Goal: Task Accomplishment & Management: Complete application form

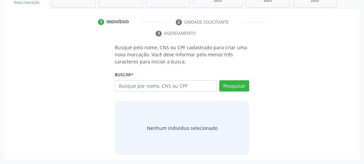
scroll to position [114, 0]
type input "898003403501827"
click at [233, 84] on button "Pesquisar" at bounding box center [234, 85] width 30 height 11
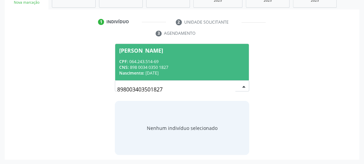
click at [146, 68] on div "CNS: 898 0034 0350 1827" at bounding box center [182, 67] width 126 height 6
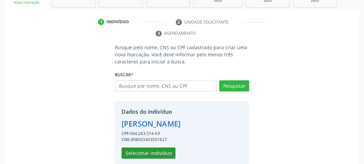
scroll to position [124, 0]
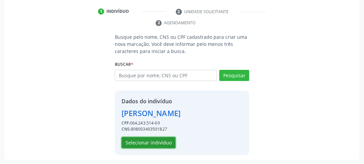
click at [160, 142] on button "Selecionar indivíduo" at bounding box center [149, 142] width 54 height 11
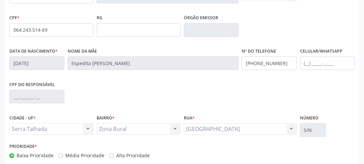
scroll to position [213, 0]
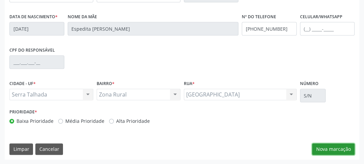
click at [337, 146] on button "Nova marcação" at bounding box center [333, 148] width 42 height 11
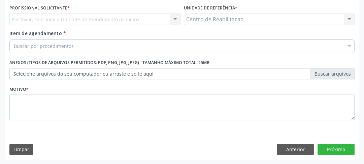
scroll to position [127, 0]
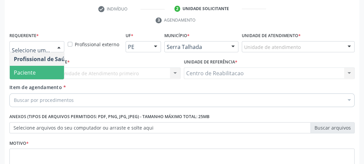
click at [40, 68] on span "Paciente" at bounding box center [43, 72] width 66 height 13
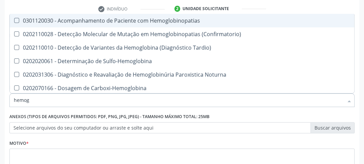
type input "hemogr"
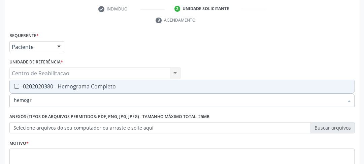
click at [17, 88] on Completo at bounding box center [16, 86] width 5 height 5
click at [14, 88] on Completo "checkbox" at bounding box center [12, 86] width 4 height 4
checkbox Completo "true"
drag, startPoint x: 41, startPoint y: 101, endPoint x: 0, endPoint y: 97, distance: 40.9
click at [0, 97] on div "Acompanhamento Acompanhe a situação das marcações correntes e finalizadas Relat…" at bounding box center [182, 64] width 364 height 308
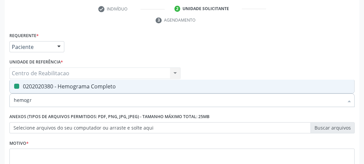
type input "g"
checkbox Completo "false"
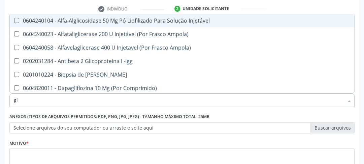
type input "g"
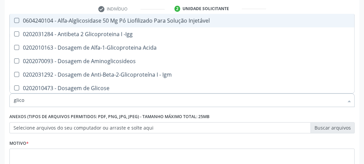
type input "glicos"
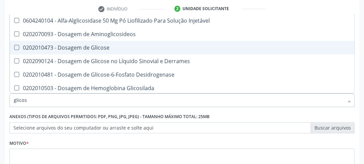
click at [17, 45] on Glicose at bounding box center [16, 47] width 5 height 5
click at [14, 45] on Glicose "checkbox" at bounding box center [12, 47] width 4 height 4
checkbox Glicose "true"
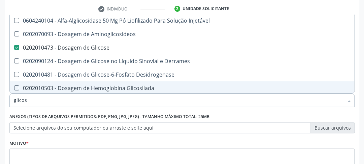
drag, startPoint x: 38, startPoint y: 97, endPoint x: 0, endPoint y: 105, distance: 38.5
click at [0, 104] on div "Acompanhamento Acompanhe a situação das marcações correntes e finalizadas Relat…" at bounding box center [182, 64] width 364 height 308
type input "ur"
checkbox Glicose "false"
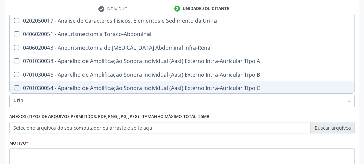
type input "urina"
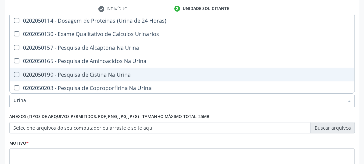
scroll to position [0, 0]
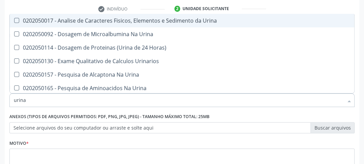
click at [15, 21] on Urina at bounding box center [16, 20] width 5 height 5
click at [14, 21] on Urina "checkbox" at bounding box center [12, 20] width 4 height 4
checkbox Urina "true"
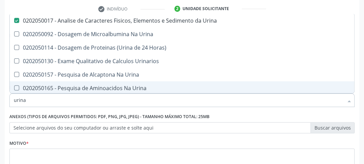
drag, startPoint x: 29, startPoint y: 100, endPoint x: 0, endPoint y: 98, distance: 29.4
click at [0, 98] on div "Acompanhamento Acompanhe a situação das marcações correntes e finalizadas Relat…" at bounding box center [182, 64] width 364 height 308
type input "sh"
checkbox Urina "false"
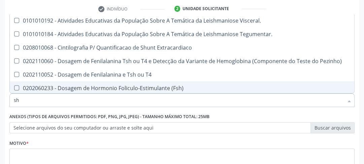
type input "s"
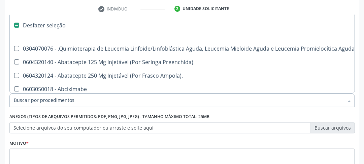
type input "t"
checkbox Reto "true"
checkbox Urina "false"
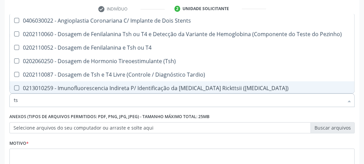
type input "tsh"
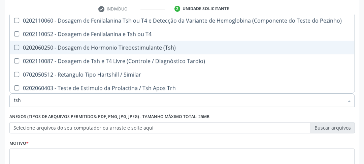
click at [19, 46] on div "0202060250 - Dosagem de Hormonio Tireoestimulante (Tsh)" at bounding box center [182, 47] width 336 height 5
checkbox \(Tsh\) "true"
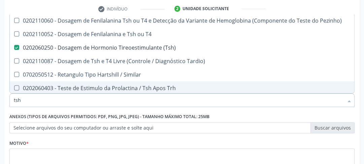
drag, startPoint x: 31, startPoint y: 101, endPoint x: 2, endPoint y: 101, distance: 29.6
click at [2, 101] on div "Acompanhamento Acompanhe a situação das marcações correntes e finalizadas Relat…" at bounding box center [182, 64] width 364 height 308
type input "t"
checkbox \(Tsh\) "false"
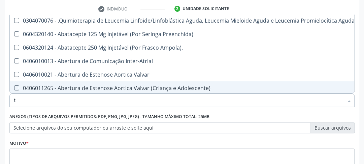
type input "t4"
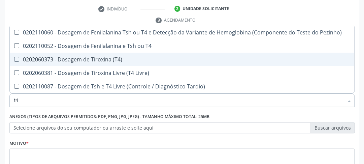
click at [15, 59] on \(T4\) at bounding box center [16, 59] width 5 height 5
click at [14, 59] on \(T4\) "checkbox" at bounding box center [12, 59] width 4 height 4
checkbox \(T4\) "true"
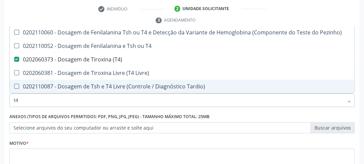
drag, startPoint x: 27, startPoint y: 99, endPoint x: 16, endPoint y: 97, distance: 11.2
click at [17, 98] on input "t4" at bounding box center [179, 99] width 330 height 13
drag, startPoint x: 19, startPoint y: 100, endPoint x: 13, endPoint y: 98, distance: 5.6
click at [13, 98] on div "t4" at bounding box center [181, 99] width 345 height 13
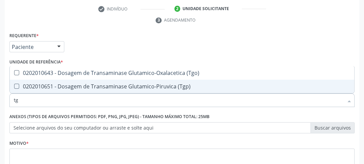
type input "tgo"
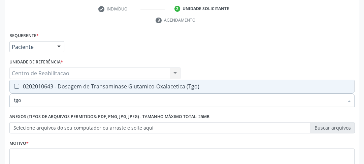
click at [19, 86] on div "0202010643 - Dosagem de Transaminase Glutamico-Oxalacetica (Tgo)" at bounding box center [182, 86] width 336 height 5
checkbox \(Tgo\) "true"
drag, startPoint x: 23, startPoint y: 96, endPoint x: 7, endPoint y: 96, distance: 15.8
click at [8, 96] on div "Item de agendamento * tgo Desfazer seleção 0202010643 - Dosagem de Transaminase…" at bounding box center [182, 97] width 349 height 26
type input "r"
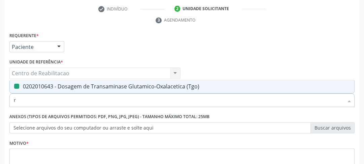
checkbox \(Tgo\) "false"
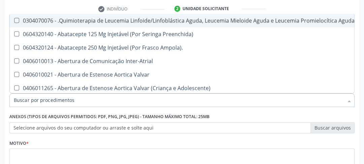
checkbox Urina "false"
checkbox Geral "true"
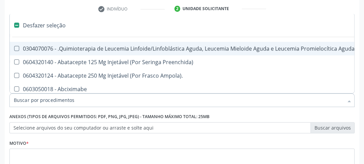
type input "t"
checkbox Reto "true"
checkbox Urina "false"
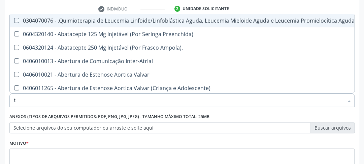
type input "tg"
checkbox Manutenção "true"
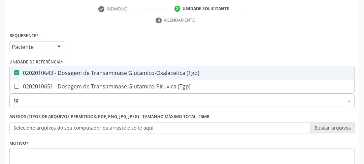
type input "tgp"
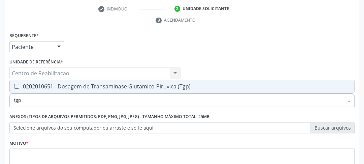
click at [19, 88] on \(Tgp\) at bounding box center [16, 86] width 5 height 5
click at [14, 88] on \(Tgp\) "checkbox" at bounding box center [12, 86] width 4 height 4
checkbox \(Tgp\) "true"
drag, startPoint x: 22, startPoint y: 100, endPoint x: 11, endPoint y: 102, distance: 10.8
click at [12, 102] on div "tgp" at bounding box center [181, 99] width 345 height 13
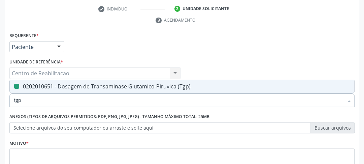
type input "u"
checkbox \(Tgp\) "false"
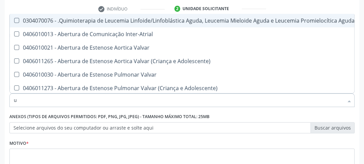
type input "ur"
checkbox Diálise "true"
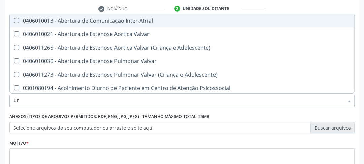
type input "ure"
checkbox Urina "false"
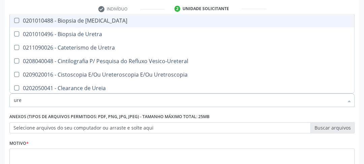
type input "urei"
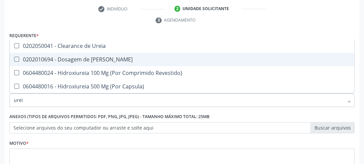
click at [14, 58] on Ureia at bounding box center [16, 59] width 5 height 5
click at [14, 58] on Ureia "checkbox" at bounding box center [12, 59] width 4 height 4
checkbox Ureia "true"
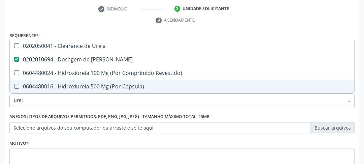
drag, startPoint x: 13, startPoint y: 100, endPoint x: 5, endPoint y: 100, distance: 7.4
click at [7, 100] on div "Requerente * Paciente Profissional de Saúde Paciente Nenhum resultado encontrad…" at bounding box center [182, 122] width 355 height 183
type input "cr"
checkbox Ureia "false"
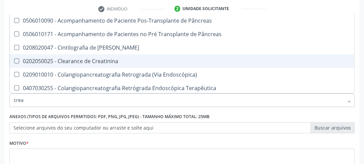
type input "creat"
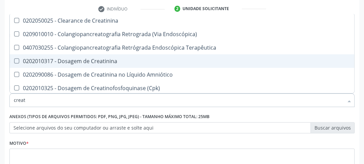
click at [14, 61] on Creatinina at bounding box center [16, 60] width 5 height 5
click at [14, 61] on Creatinina "checkbox" at bounding box center [12, 61] width 4 height 4
checkbox Creatinina "true"
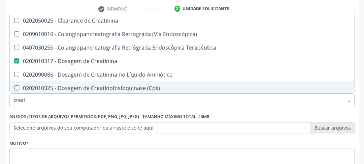
drag, startPoint x: 28, startPoint y: 97, endPoint x: 17, endPoint y: 97, distance: 11.5
click at [17, 97] on input "creat" at bounding box center [179, 99] width 330 height 13
type input "c"
checkbox Creatinina "false"
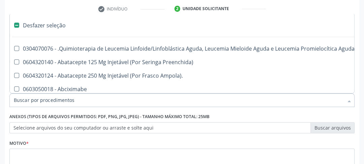
type input "c"
checkbox Punho "true"
checkbox Urina "false"
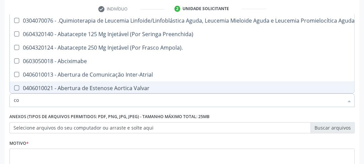
type input "col"
checkbox Injetável "false"
checkbox Urina "false"
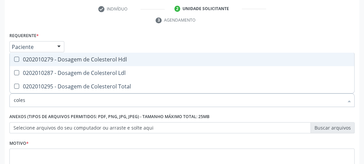
type input "colest"
click at [15, 58] on Hdl at bounding box center [16, 59] width 5 height 5
click at [14, 58] on Hdl "checkbox" at bounding box center [12, 59] width 4 height 4
checkbox Hdl "true"
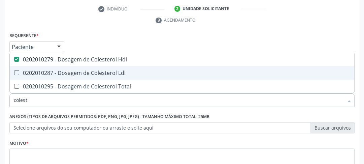
click at [15, 69] on span "0202010287 - Dosagem de Colesterol Ldl" at bounding box center [182, 72] width 345 height 13
checkbox Ldl "true"
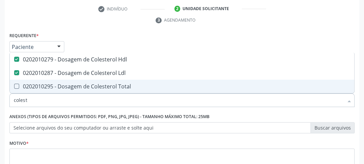
click at [17, 88] on Total at bounding box center [16, 86] width 5 height 5
click at [14, 88] on Total "checkbox" at bounding box center [12, 86] width 4 height 4
checkbox Total "true"
drag, startPoint x: 27, startPoint y: 100, endPoint x: 11, endPoint y: 100, distance: 15.8
click at [11, 101] on div "colest" at bounding box center [181, 99] width 345 height 13
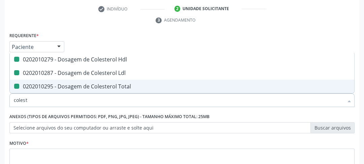
type input "t"
checkbox Hdl "false"
checkbox Ldl "false"
checkbox Total "false"
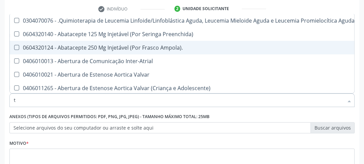
type input "tr"
checkbox Urina "false"
checkbox Visual "true"
checkbox Primária "true"
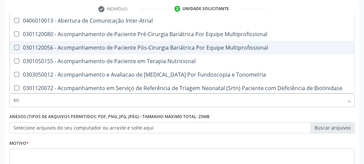
type input "trig"
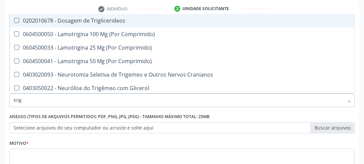
click at [17, 19] on Triglicerideos at bounding box center [16, 20] width 5 height 5
click at [14, 19] on Triglicerideos "checkbox" at bounding box center [12, 20] width 4 height 4
checkbox Triglicerideos "true"
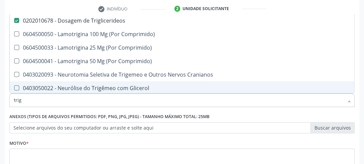
drag, startPoint x: 26, startPoint y: 101, endPoint x: 10, endPoint y: 101, distance: 15.2
click at [10, 101] on div "trig" at bounding box center [181, 99] width 345 height 13
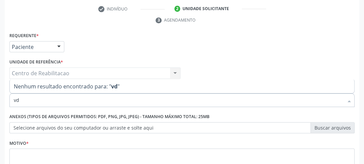
type input "v"
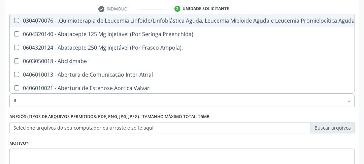
type input "ac"
checkbox Ortopédica "true"
checkbox Urina "false"
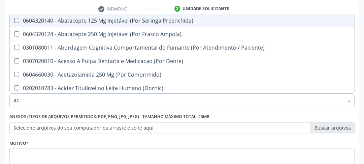
type input "aci"
checkbox Urina "false"
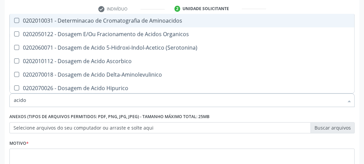
type input "acido u"
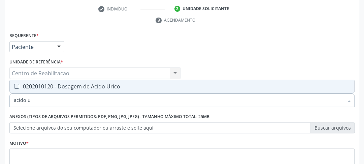
click at [15, 88] on Urico at bounding box center [16, 86] width 5 height 5
click at [14, 88] on Urico "checkbox" at bounding box center [12, 86] width 4 height 4
checkbox Urico "true"
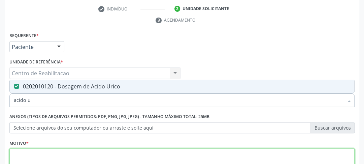
click at [80, 152] on textarea at bounding box center [181, 161] width 345 height 26
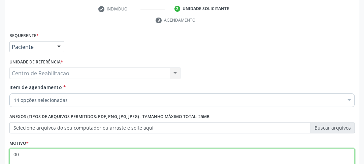
scroll to position [181, 0]
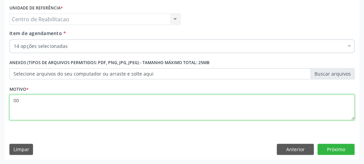
type textarea "00"
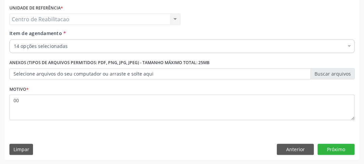
click at [339, 140] on div "Requerente * Paciente Profissional de Saúde Paciente Nenhum resultado encontrad…" at bounding box center [182, 68] width 355 height 183
click at [337, 145] on button "Próximo" at bounding box center [336, 148] width 37 height 11
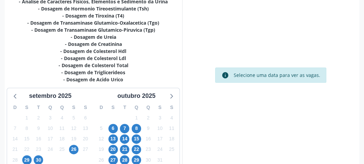
scroll to position [232, 0]
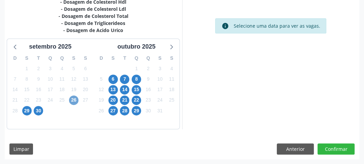
click at [76, 98] on span "26" at bounding box center [73, 99] width 9 height 9
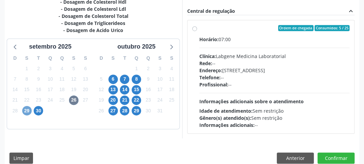
click at [28, 112] on span "29" at bounding box center [26, 110] width 9 height 9
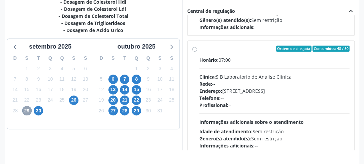
scroll to position [223, 0]
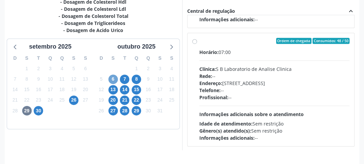
click at [113, 79] on span "6" at bounding box center [112, 78] width 9 height 9
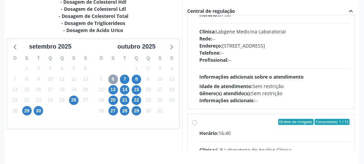
scroll to position [169, 0]
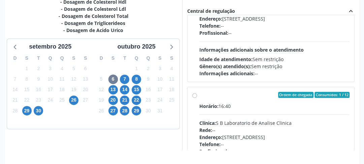
click at [199, 97] on label "Ordem de chegada Consumidos: 1 / 12 Horário: 16:40 Clínica: S B Laboratorio de …" at bounding box center [274, 143] width 151 height 103
click at [192, 97] on input "Ordem de chegada Consumidos: 1 / 12 Horário: 16:40 Clínica: S B Laboratorio de …" at bounding box center [194, 95] width 5 height 6
radio input "true"
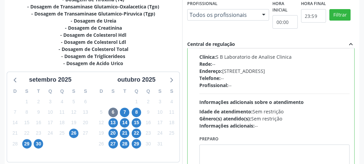
scroll to position [253, 0]
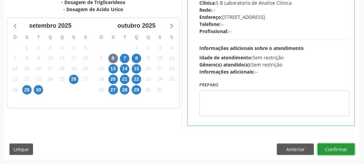
click at [334, 147] on button "Confirmar" at bounding box center [336, 148] width 37 height 11
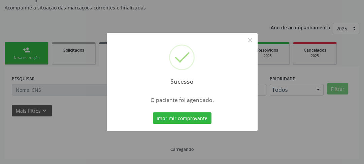
scroll to position [58, 0]
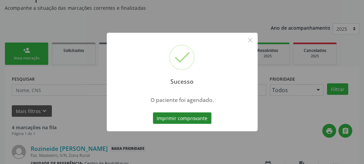
click at [208, 118] on button "Imprimir comprovante" at bounding box center [182, 117] width 59 height 11
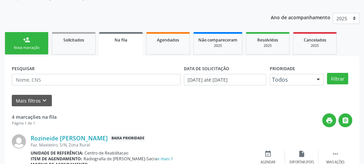
scroll to position [0, 0]
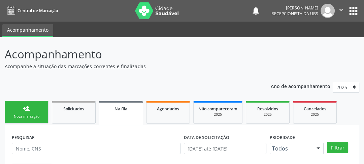
click at [33, 117] on div "Nova marcação" at bounding box center [27, 116] width 34 height 5
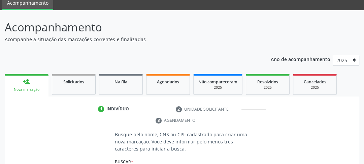
scroll to position [108, 0]
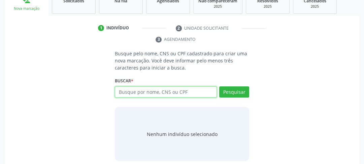
click at [127, 86] on input "text" at bounding box center [166, 91] width 102 height 11
type input "898003403501827"
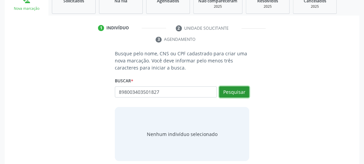
drag, startPoint x: 269, startPoint y: 67, endPoint x: 272, endPoint y: 60, distance: 8.3
click at [276, 64] on div "Busque pelo nome, CNS ou CPF cadastrado para criar uma nova marcação. Você deve…" at bounding box center [181, 105] width 345 height 111
click at [251, 87] on div "Busque pelo nome, CNS ou CPF cadastrado para criar uma nova marcação. Você deve…" at bounding box center [182, 105] width 144 height 111
click at [248, 88] on button "Pesquisar" at bounding box center [234, 91] width 30 height 11
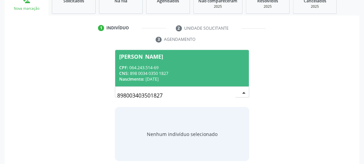
click at [160, 68] on div "CPF: 064.243.514-69" at bounding box center [182, 68] width 126 height 6
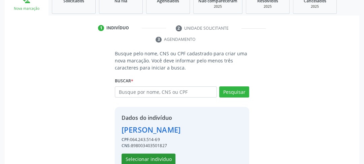
scroll to position [124, 0]
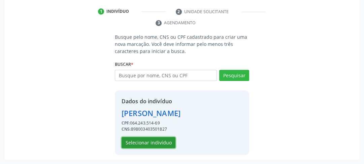
click at [139, 138] on button "Selecionar indivíduo" at bounding box center [149, 142] width 54 height 11
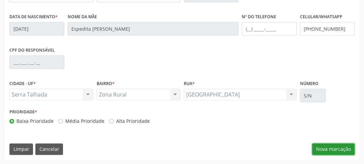
click at [325, 151] on button "Nova marcação" at bounding box center [333, 148] width 42 height 11
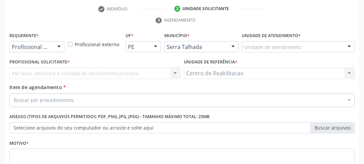
scroll to position [100, 0]
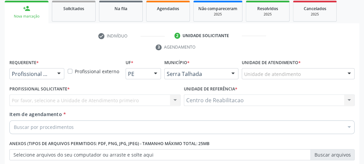
click at [173, 97] on div "Por favor, selecione a Unidade de Atendimento primeiro Nenhum resultado encontr…" at bounding box center [94, 99] width 171 height 11
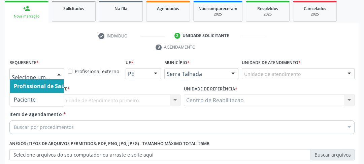
click at [54, 75] on div at bounding box center [59, 73] width 10 height 11
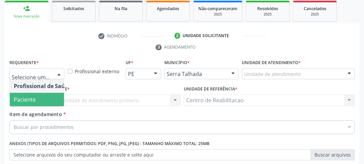
click at [32, 99] on span "Paciente" at bounding box center [25, 99] width 22 height 7
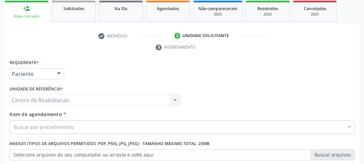
click at [73, 101] on div "Centro de Reabilitacao Centro de Reabilitacao Nenhum resultado encontrado para:…" at bounding box center [94, 99] width 171 height 11
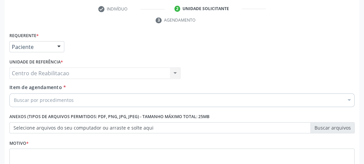
scroll to position [154, 0]
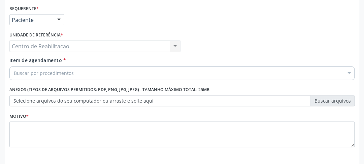
click at [75, 48] on div "Centro de Reabilitacao Centro de Reabilitacao Nenhum resultado encontrado para:…" at bounding box center [94, 45] width 171 height 11
click at [71, 67] on div "Buscar por procedimentos" at bounding box center [181, 72] width 345 height 13
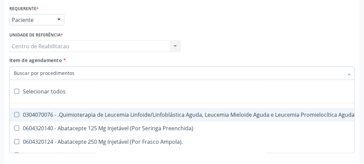
click at [68, 73] on input "Item de agendamento *" at bounding box center [179, 72] width 330 height 13
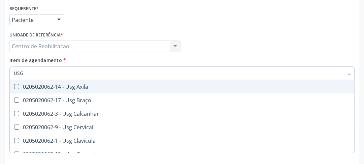
drag, startPoint x: 47, startPoint y: 71, endPoint x: 0, endPoint y: 70, distance: 46.8
click at [0, 70] on div "Acompanhamento Acompanhe a situação das marcações correntes e finalizadas Relat…" at bounding box center [182, 37] width 364 height 308
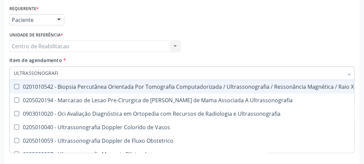
type input "ULTRASSONOGRAFIA"
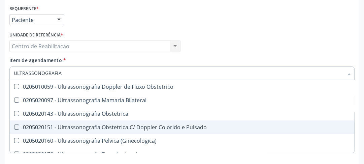
scroll to position [81, 0]
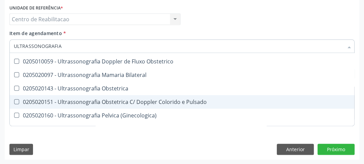
scroll to position [25, 0]
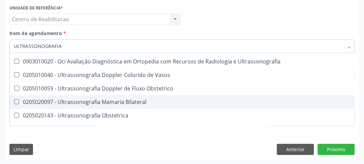
click at [18, 100] on Bilateral at bounding box center [16, 101] width 5 height 5
click at [14, 100] on Bilateral "checkbox" at bounding box center [12, 101] width 4 height 4
checkbox Bilateral "true"
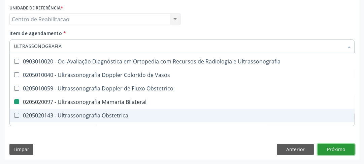
click at [339, 151] on button "Próximo" at bounding box center [336, 148] width 37 height 11
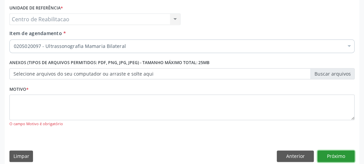
scroll to position [0, 0]
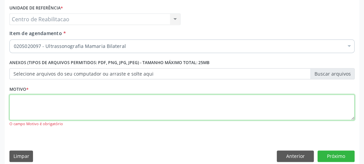
click at [66, 101] on textarea at bounding box center [181, 107] width 345 height 26
type textarea "00"
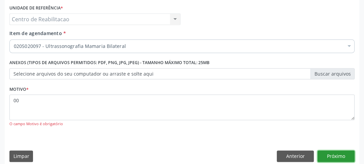
click at [347, 157] on button "Próximo" at bounding box center [336, 155] width 37 height 11
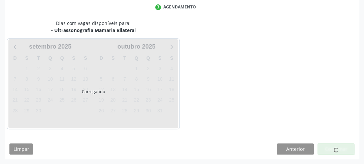
scroll to position [140, 0]
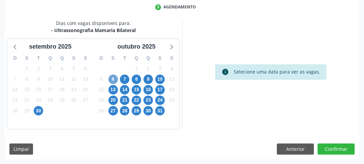
click at [114, 80] on span "6" at bounding box center [112, 78] width 9 height 9
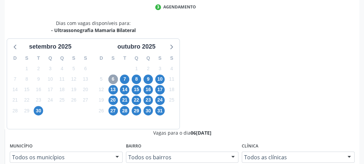
scroll to position [167, 0]
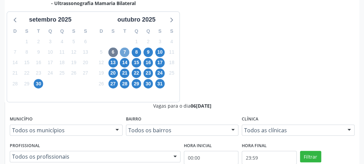
click at [125, 50] on span "7" at bounding box center [124, 51] width 9 height 9
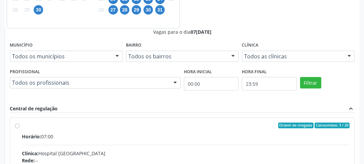
scroll to position [160, 0]
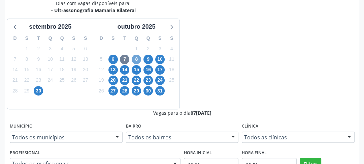
click at [136, 58] on span "8" at bounding box center [136, 59] width 9 height 9
click at [113, 61] on span "6" at bounding box center [112, 59] width 9 height 9
radio input "true"
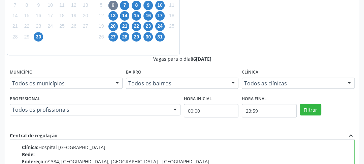
scroll to position [253, 0]
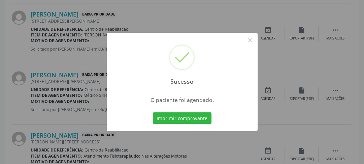
scroll to position [58, 0]
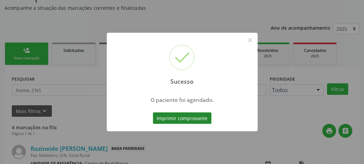
click at [190, 115] on button "Imprimir comprovante" at bounding box center [182, 117] width 59 height 11
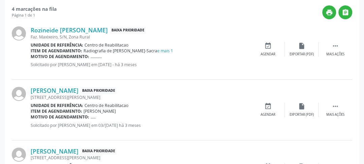
scroll to position [15, 0]
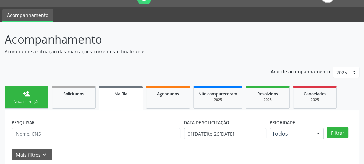
click at [42, 100] on div "Nova marcação" at bounding box center [27, 101] width 34 height 5
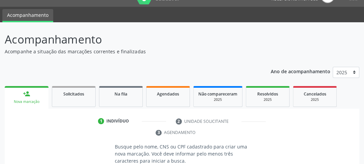
scroll to position [96, 0]
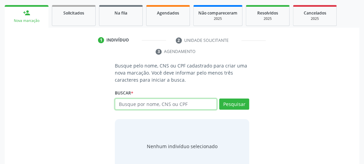
click at [146, 108] on input "text" at bounding box center [166, 103] width 102 height 11
type input "898003403501827"
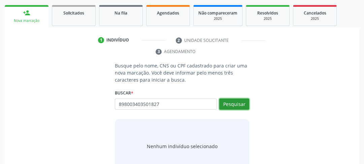
click at [233, 105] on button "Pesquisar" at bounding box center [234, 103] width 30 height 11
type input "898003403501827"
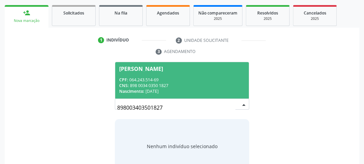
click at [171, 79] on div "CPF: 064.243.514-69" at bounding box center [182, 80] width 126 height 6
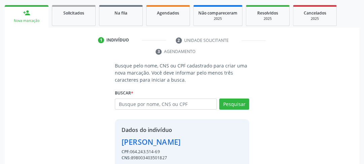
scroll to position [124, 0]
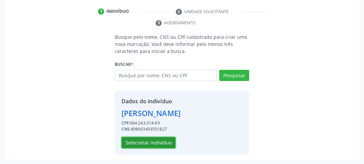
click at [163, 139] on button "Selecionar indivíduo" at bounding box center [149, 142] width 54 height 11
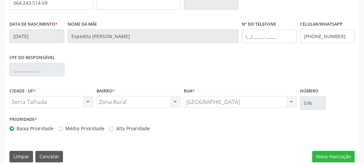
scroll to position [213, 0]
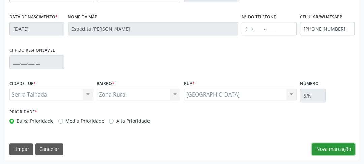
click at [342, 153] on button "Nova marcação" at bounding box center [333, 148] width 42 height 11
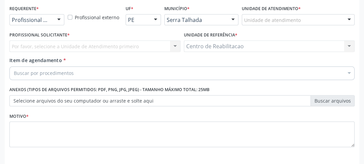
scroll to position [127, 0]
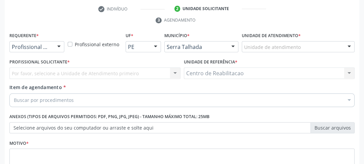
click at [90, 99] on div "Buscar por procedimentos" at bounding box center [181, 99] width 345 height 13
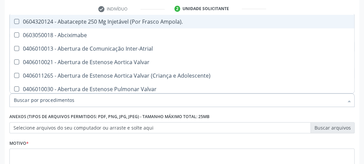
scroll to position [81, 0]
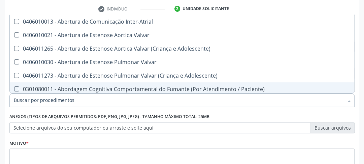
click at [77, 103] on input "Item de agendamento *" at bounding box center [179, 99] width 330 height 13
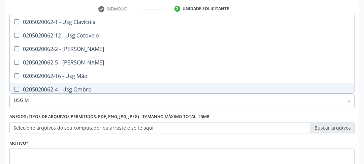
scroll to position [0, 0]
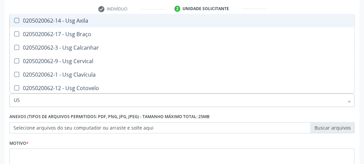
type input "U"
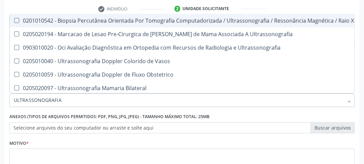
type input "ULTRASSONOGRAFIA"
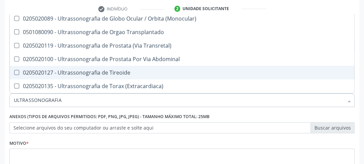
scroll to position [154, 0]
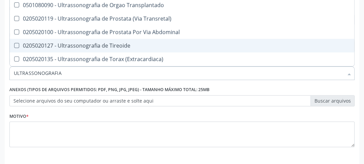
click at [18, 43] on Tireoide at bounding box center [16, 45] width 5 height 5
click at [14, 43] on Tireoide "checkbox" at bounding box center [12, 45] width 4 height 4
checkbox Tireoide "true"
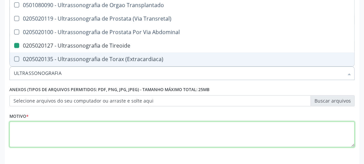
click at [77, 133] on textarea at bounding box center [181, 134] width 345 height 26
checkbox Ultrassonografia "true"
checkbox Tireoide "false"
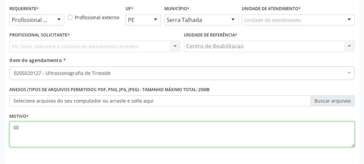
scroll to position [181, 0]
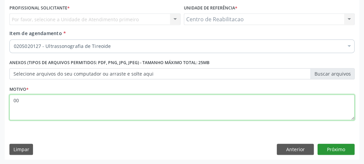
type textarea "00"
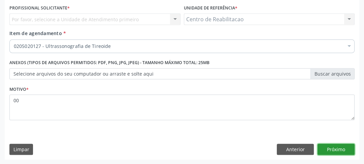
click at [346, 148] on button "Próximo" at bounding box center [336, 148] width 37 height 11
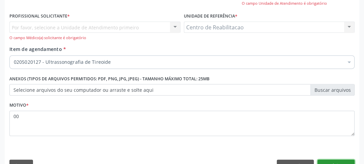
scroll to position [127, 0]
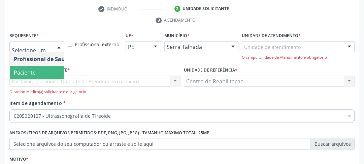
click at [39, 75] on span "Paciente" at bounding box center [43, 72] width 66 height 13
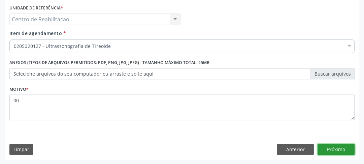
click at [344, 152] on button "Próximo" at bounding box center [336, 148] width 37 height 11
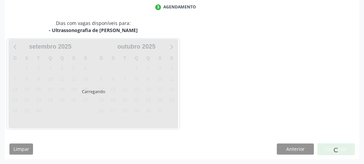
scroll to position [140, 0]
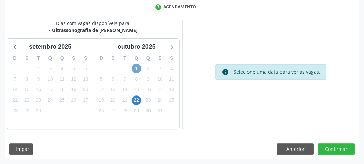
click at [137, 70] on span "1" at bounding box center [136, 68] width 9 height 9
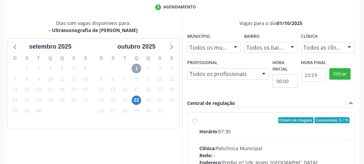
scroll to position [27, 0]
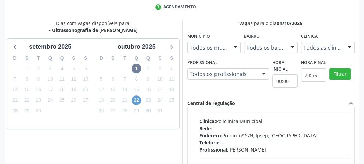
click at [133, 97] on div "22" at bounding box center [136, 100] width 9 height 10
click at [134, 101] on span "22" at bounding box center [136, 99] width 9 height 9
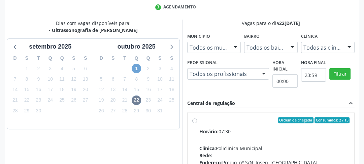
click at [136, 70] on span "1" at bounding box center [136, 68] width 9 height 9
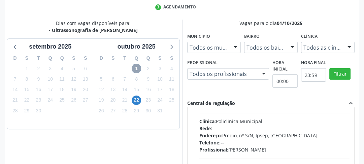
scroll to position [0, 0]
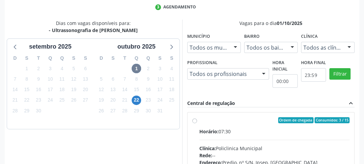
click at [193, 121] on input "Ordem de chegada Consumidos: 3 / 15 Horário: 07:30 Clínica: Policlinica Municip…" at bounding box center [194, 120] width 5 height 6
radio input "true"
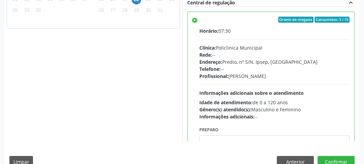
scroll to position [253, 0]
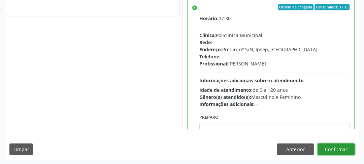
click at [338, 151] on button "Confirmar" at bounding box center [336, 148] width 37 height 11
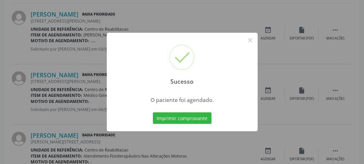
scroll to position [58, 0]
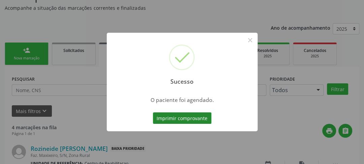
click at [183, 118] on button "Imprimir comprovante" at bounding box center [182, 117] width 59 height 11
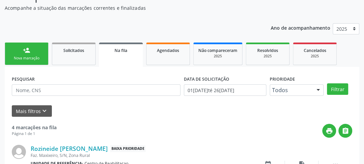
click at [26, 61] on link "person_add Nova marcação" at bounding box center [27, 53] width 44 height 23
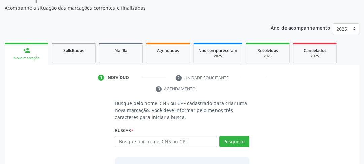
scroll to position [112, 0]
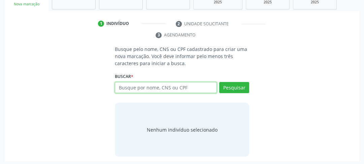
click at [196, 87] on input "text" at bounding box center [166, 87] width 102 height 11
type input "898003403501827"
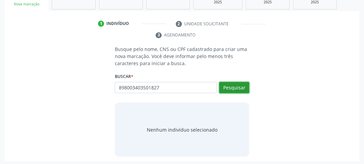
click at [241, 84] on button "Pesquisar" at bounding box center [234, 87] width 30 height 11
type input "898003403501827"
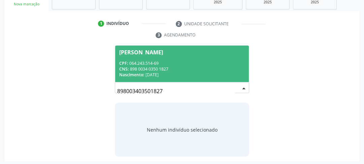
click at [156, 76] on div "Nascimento: 21[DATE]" at bounding box center [182, 75] width 126 height 6
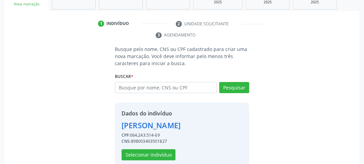
scroll to position [124, 0]
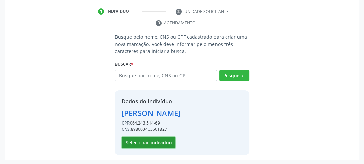
click at [151, 142] on button "Selecionar indivíduo" at bounding box center [149, 142] width 54 height 11
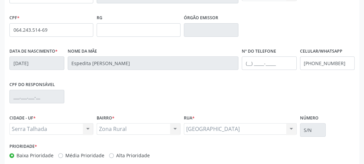
scroll to position [213, 0]
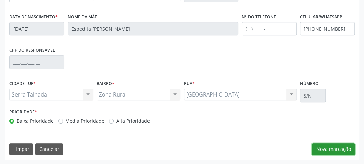
click at [326, 146] on button "Nova marcação" at bounding box center [333, 148] width 42 height 11
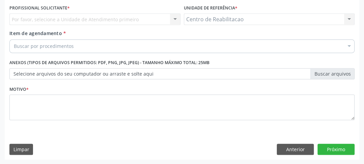
scroll to position [127, 0]
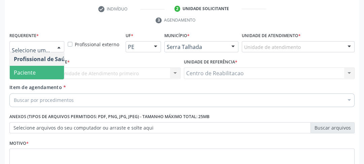
click at [28, 68] on span "Paciente" at bounding box center [43, 72] width 66 height 13
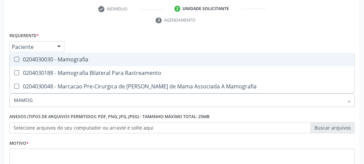
type input "MAMOGR"
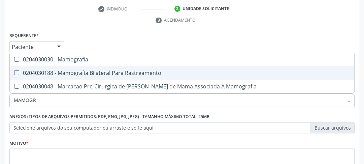
click at [19, 71] on Rastreamento at bounding box center [16, 72] width 5 height 5
click at [14, 71] on Rastreamento "checkbox" at bounding box center [12, 72] width 4 height 4
checkbox Rastreamento "true"
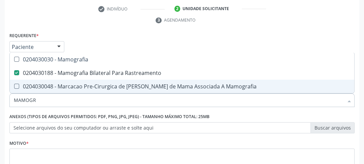
click at [159, 140] on div "Motivo *" at bounding box center [181, 156] width 345 height 36
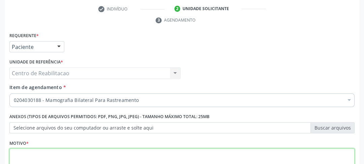
click at [152, 153] on textarea at bounding box center [181, 161] width 345 height 26
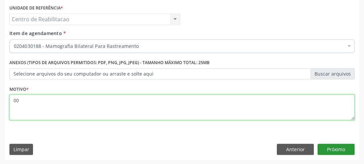
type textarea "00"
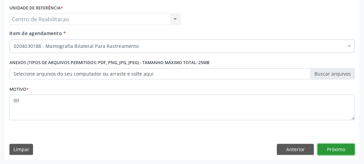
click at [331, 145] on button "Próximo" at bounding box center [336, 148] width 37 height 11
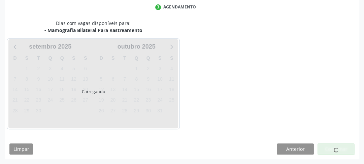
scroll to position [140, 0]
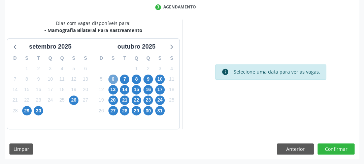
click at [113, 78] on span "6" at bounding box center [112, 78] width 9 height 9
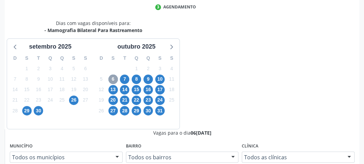
scroll to position [0, 0]
radio input "true"
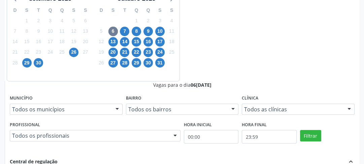
scroll to position [253, 0]
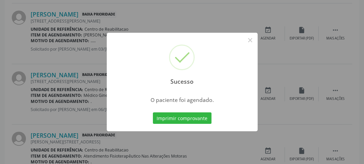
scroll to position [58, 0]
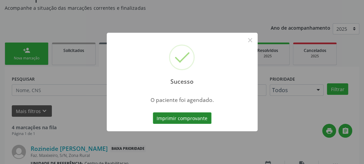
click at [169, 118] on button "Imprimir comprovante" at bounding box center [182, 117] width 59 height 11
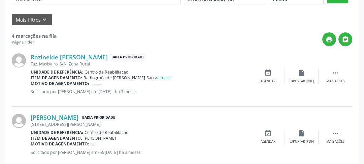
scroll to position [15, 0]
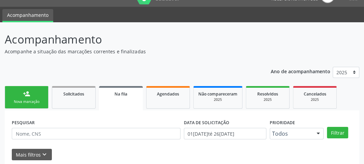
click at [18, 94] on link "person_add Nova marcação" at bounding box center [27, 97] width 44 height 23
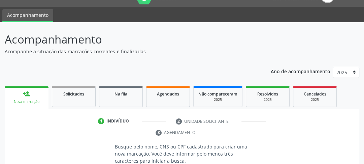
scroll to position [96, 0]
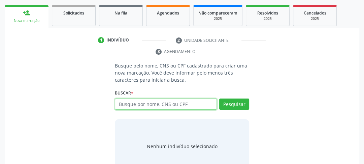
click at [149, 107] on input "text" at bounding box center [166, 103] width 102 height 11
type input "898003403501827"
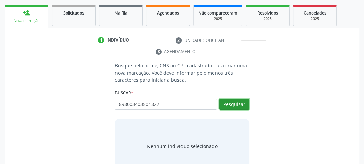
click at [237, 106] on button "Pesquisar" at bounding box center [234, 103] width 30 height 11
type input "898003403501827"
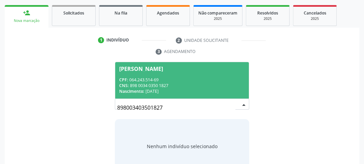
click at [159, 92] on div "Nascimento: 21[DATE]" at bounding box center [182, 91] width 126 height 6
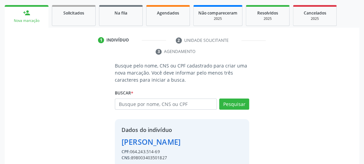
scroll to position [124, 0]
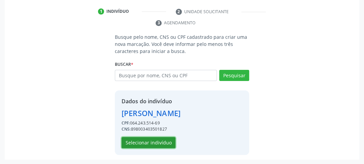
click at [159, 141] on button "Selecionar indivíduo" at bounding box center [149, 142] width 54 height 11
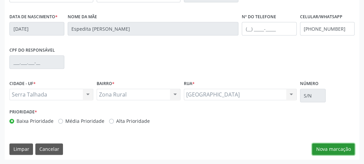
click at [338, 146] on button "Nova marcação" at bounding box center [333, 148] width 42 height 11
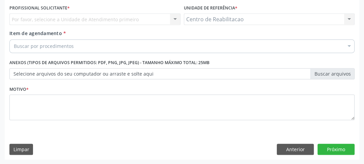
scroll to position [154, 0]
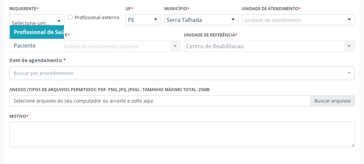
click at [43, 24] on div at bounding box center [36, 19] width 55 height 11
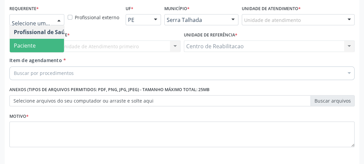
click at [28, 44] on span "Paciente" at bounding box center [25, 45] width 22 height 7
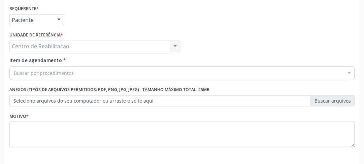
click at [34, 67] on div "Buscar por procedimentos" at bounding box center [181, 72] width 345 height 13
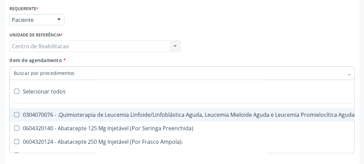
click at [34, 72] on input "Item de agendamento *" at bounding box center [179, 72] width 330 height 13
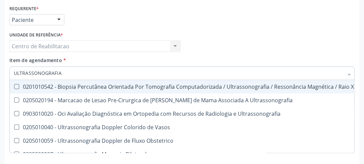
type input "ULTRASSONOGRAFIA"
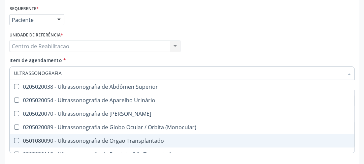
scroll to position [214, 0]
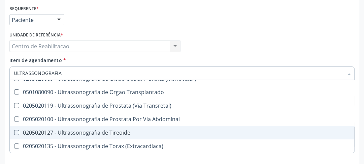
click at [112, 130] on div "0205020127 - Ultrassonografia de Tireoide" at bounding box center [184, 132] width 340 height 5
checkbox Tireoide "true"
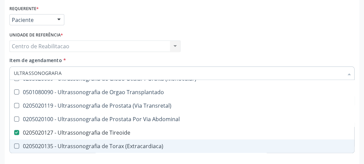
scroll to position [181, 0]
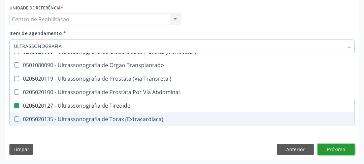
click at [326, 149] on button "Próximo" at bounding box center [336, 148] width 37 height 11
checkbox Ultrassonografia "true"
checkbox Tireoide "false"
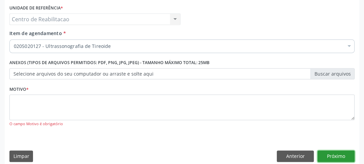
scroll to position [0, 0]
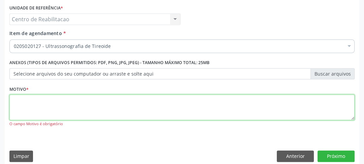
click at [45, 101] on textarea at bounding box center [181, 107] width 345 height 26
type textarea "00"
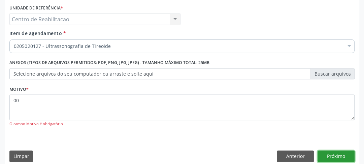
click at [344, 154] on button "Próximo" at bounding box center [336, 155] width 37 height 11
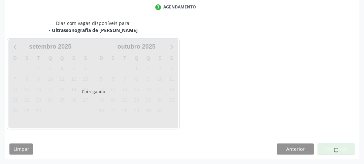
scroll to position [140, 0]
